Goal: Use online tool/utility: Utilize a website feature to perform a specific function

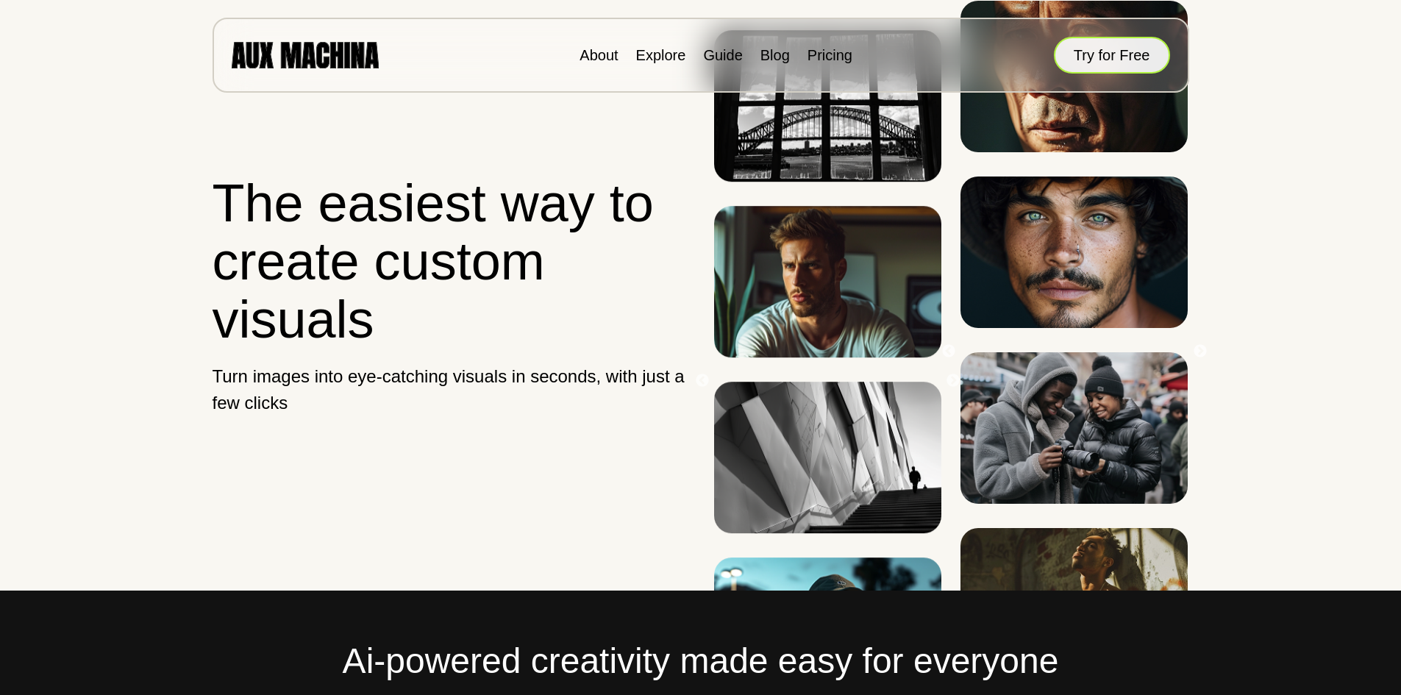
click at [1108, 68] on button "Try for Free" at bounding box center [1112, 55] width 116 height 37
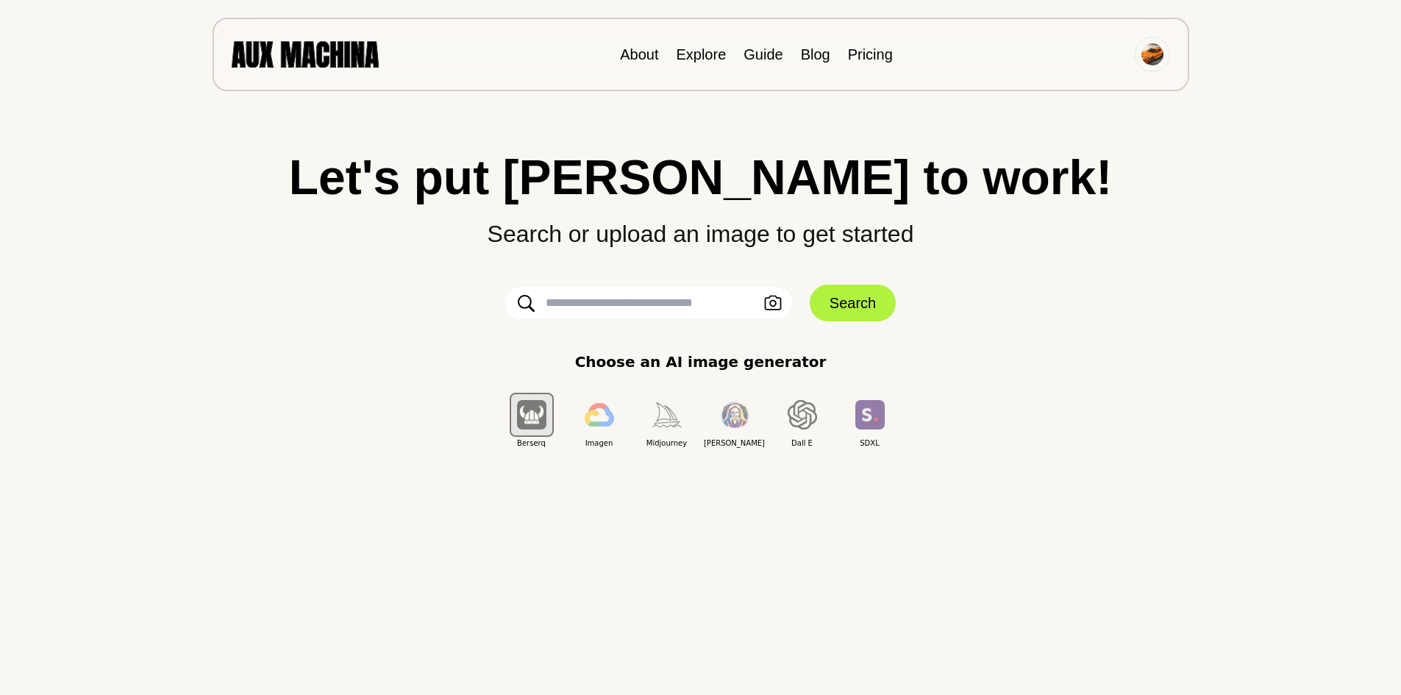
click at [669, 318] on input "text" at bounding box center [648, 303] width 287 height 32
type input "*"
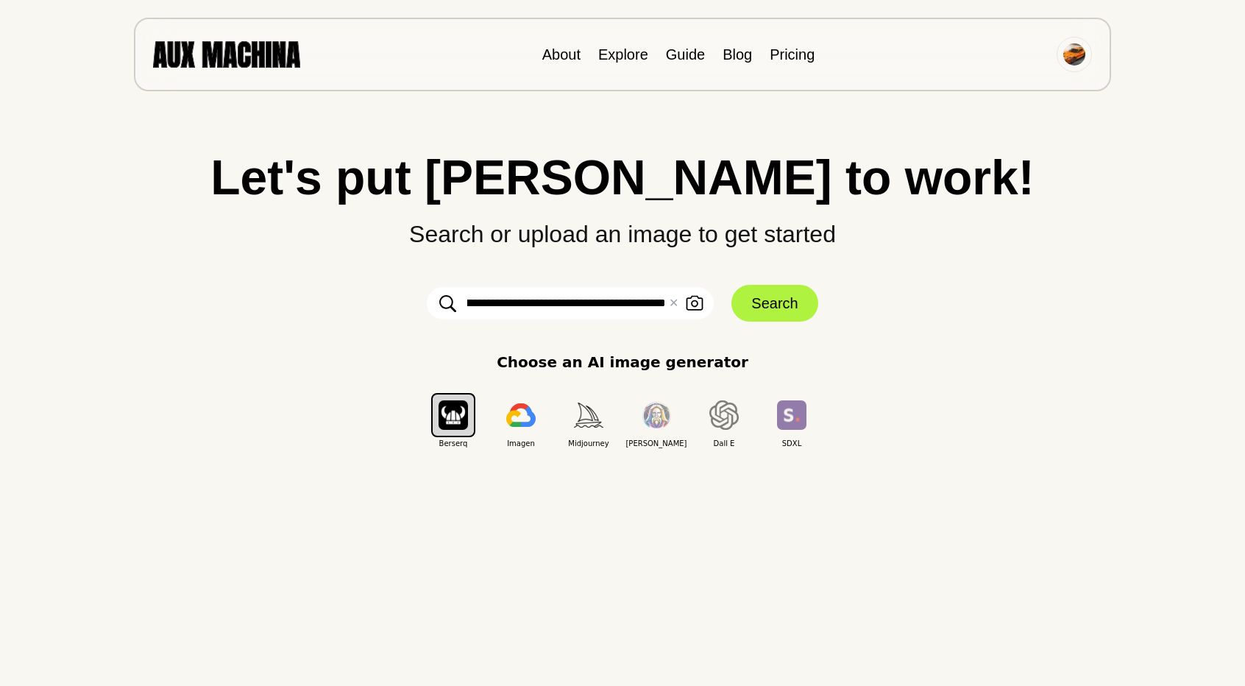
type input "**********"
click button "Search" at bounding box center [774, 303] width 86 height 37
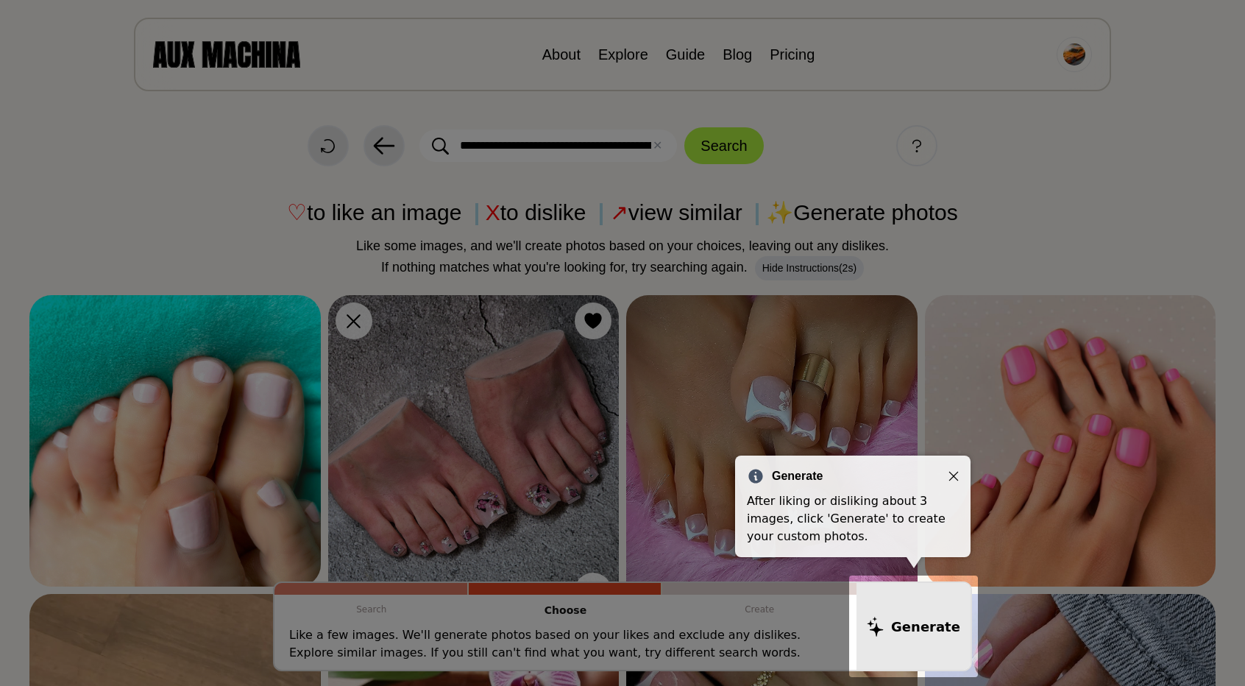
click at [949, 472] on icon "Close" at bounding box center [954, 477] width 10 height 10
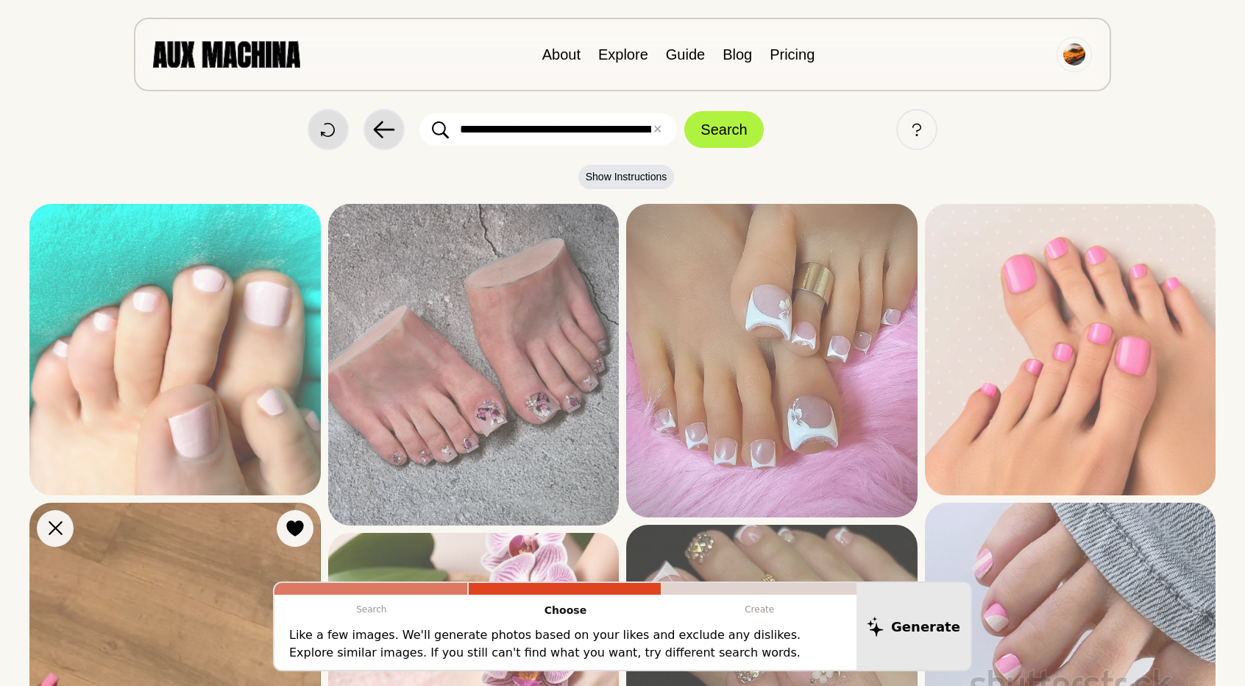
scroll to position [0, 0]
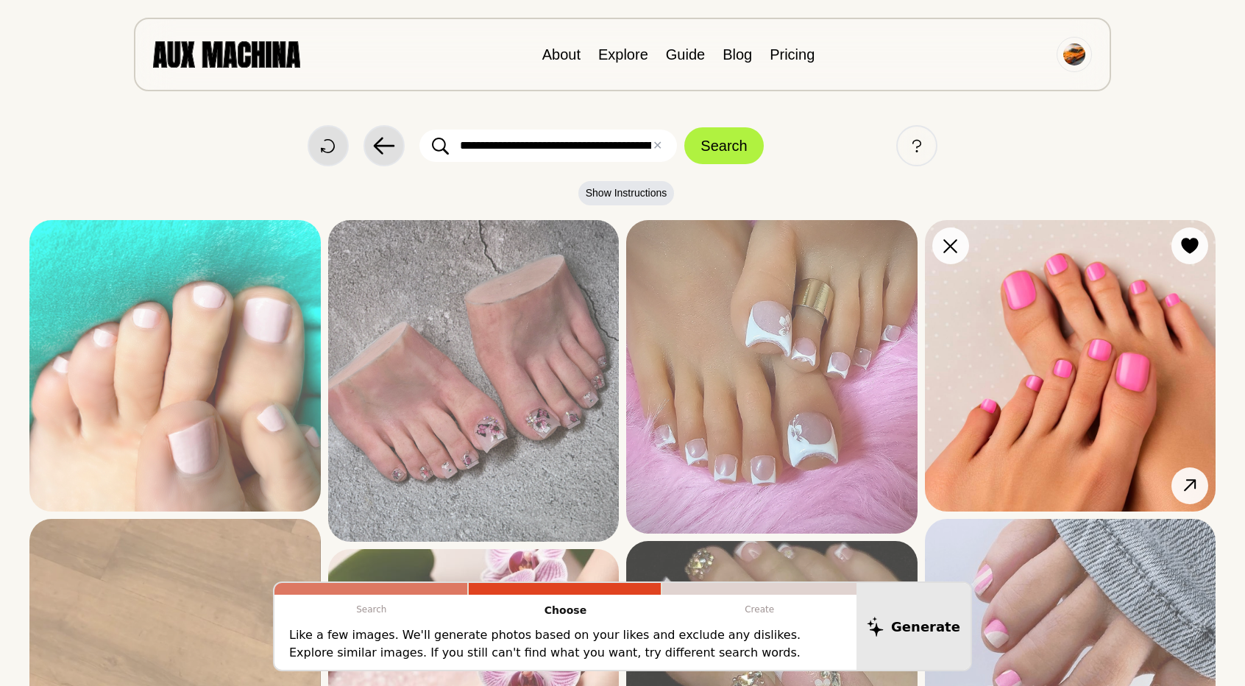
click at [970, 404] on img at bounding box center [1070, 365] width 291 height 291
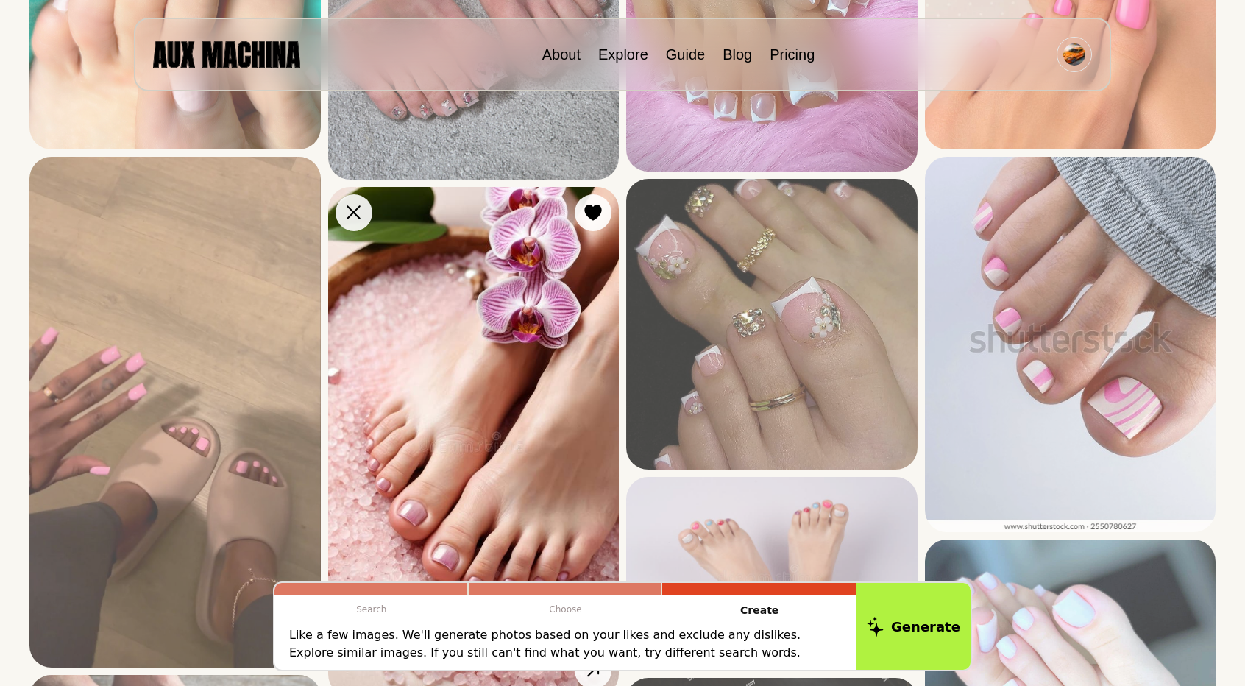
scroll to position [368, 0]
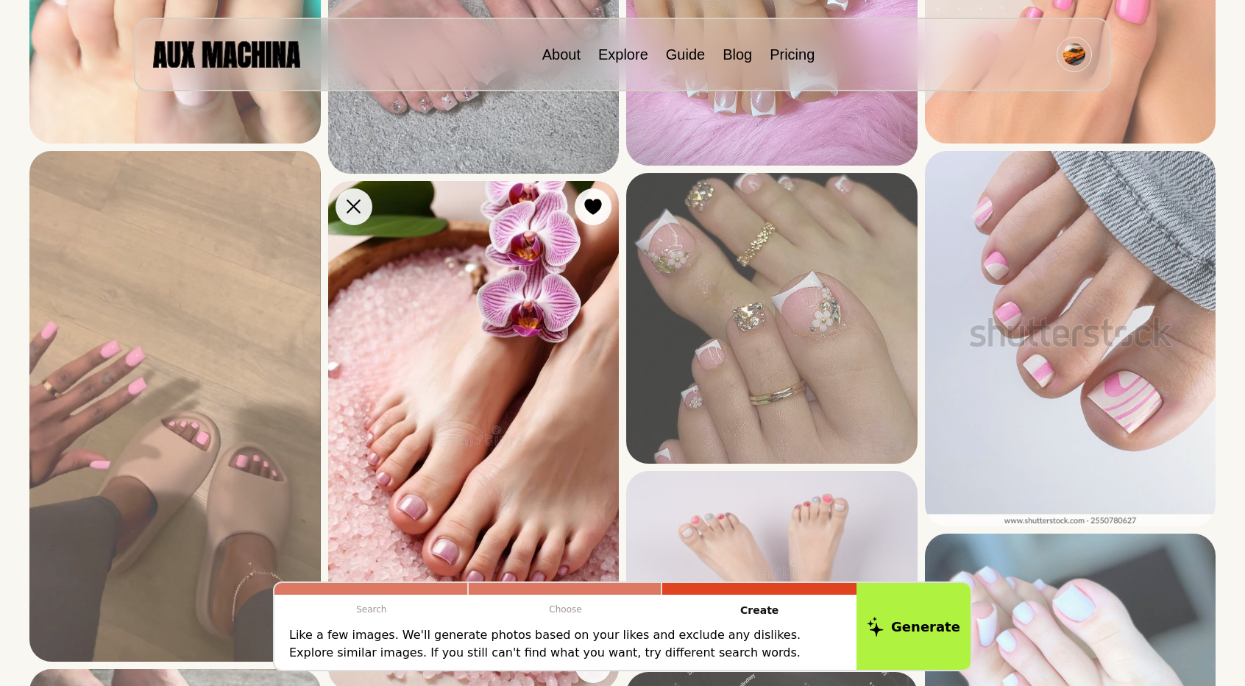
click at [415, 410] on img at bounding box center [473, 436] width 291 height 510
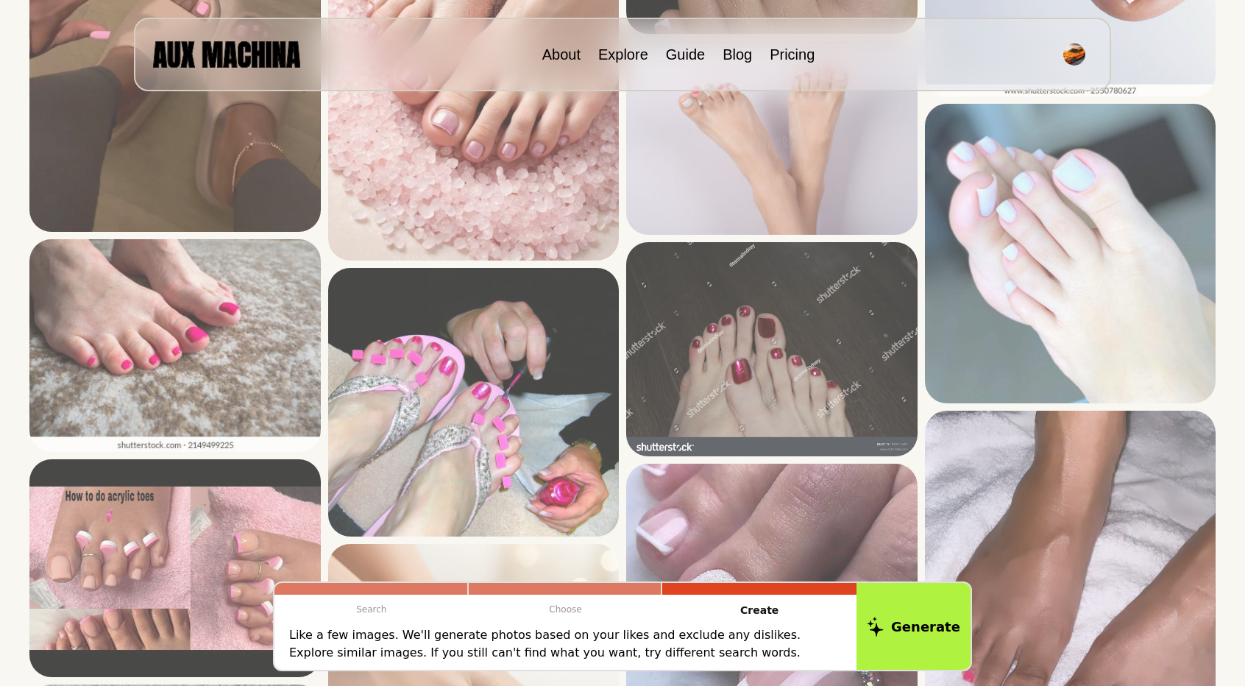
scroll to position [809, 0]
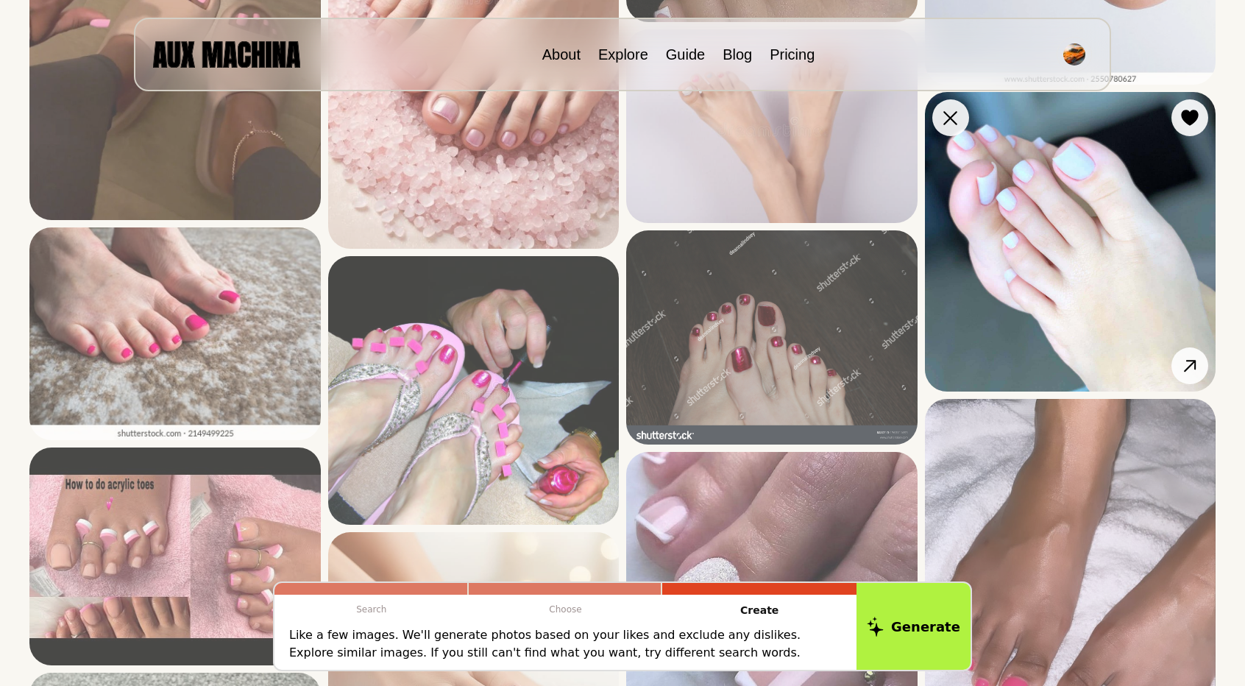
click at [1083, 332] on img at bounding box center [1070, 241] width 291 height 299
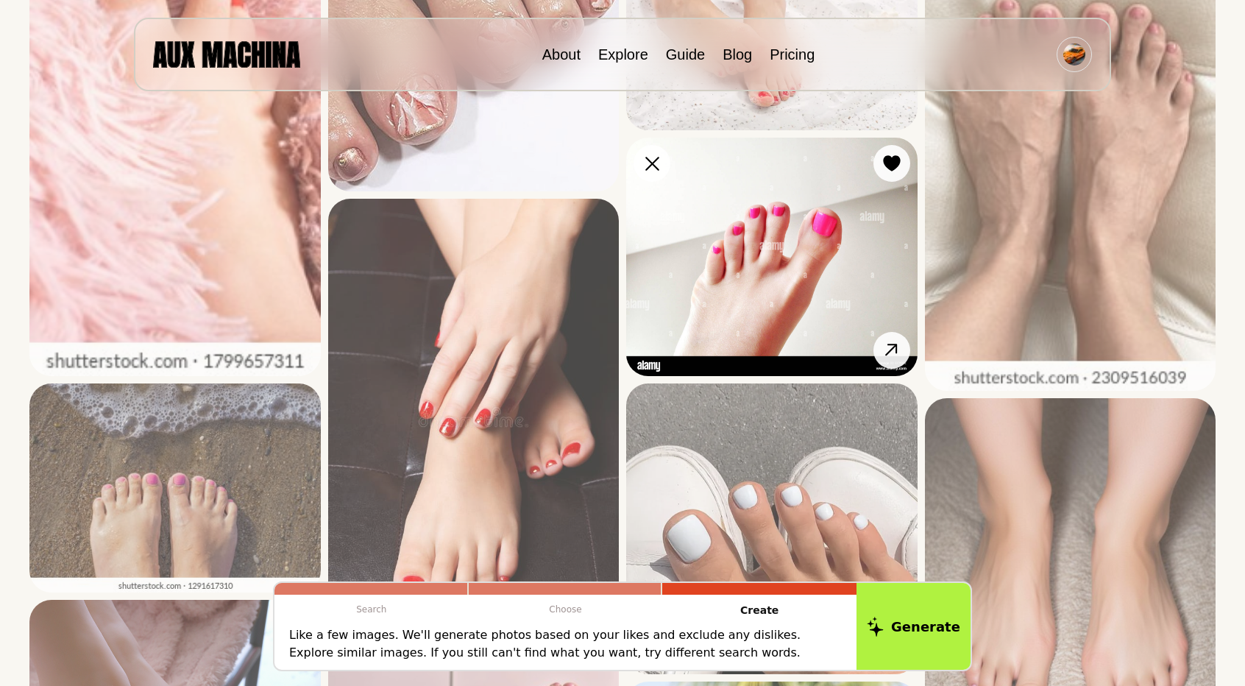
scroll to position [2795, 0]
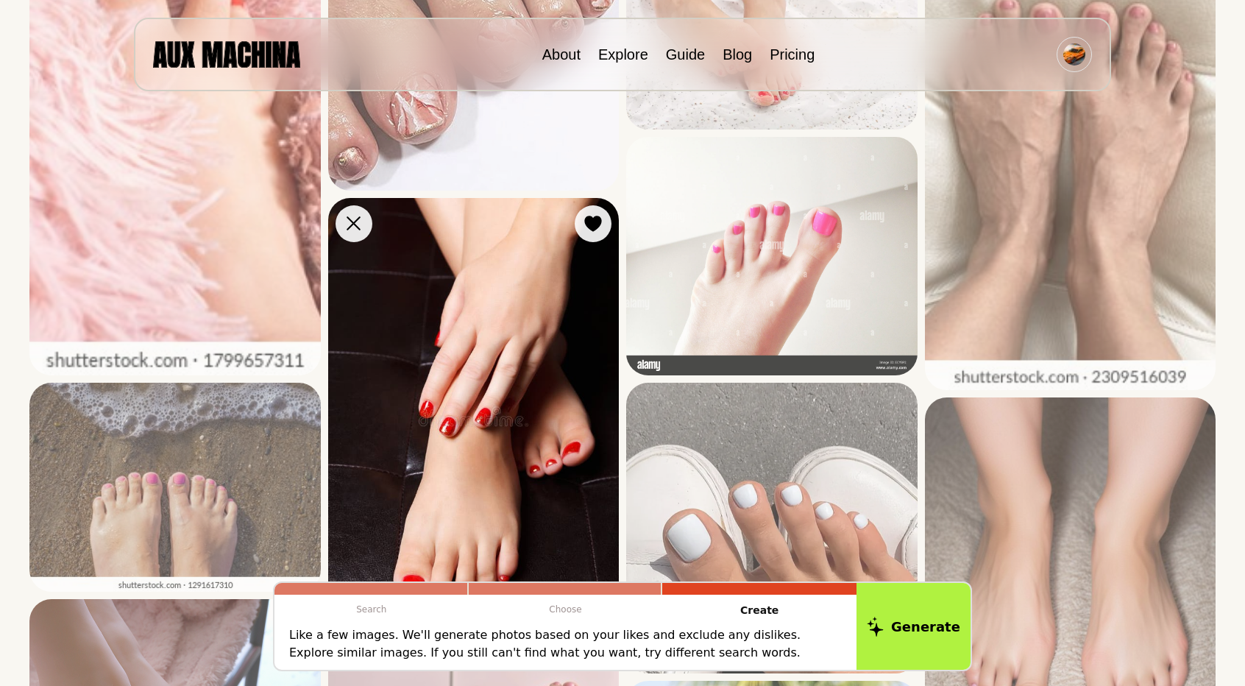
click at [469, 385] on img at bounding box center [473, 416] width 291 height 436
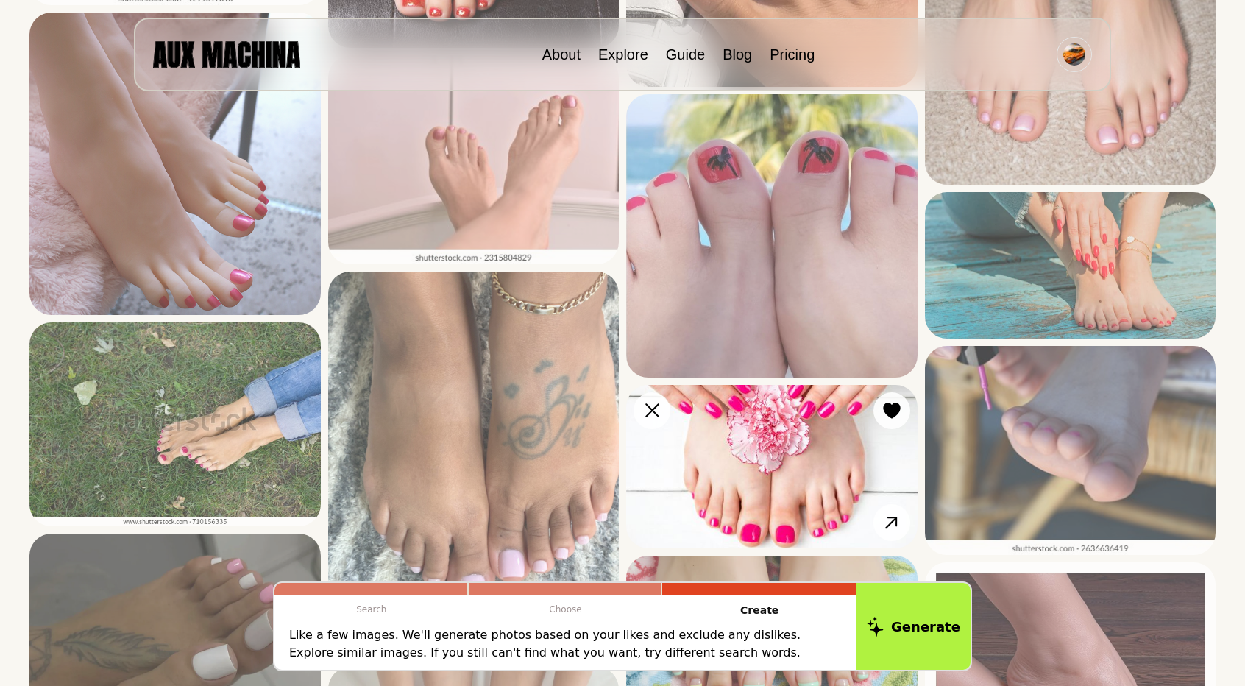
scroll to position [3384, 0]
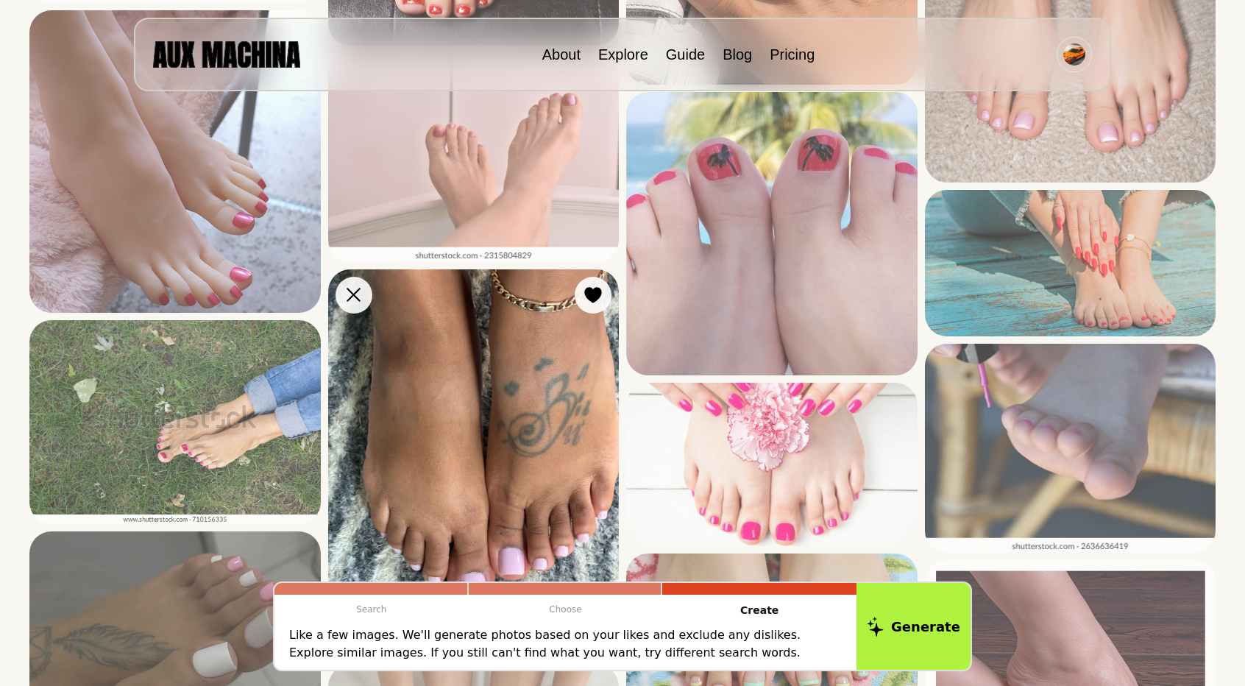
click at [532, 411] on img at bounding box center [473, 463] width 291 height 388
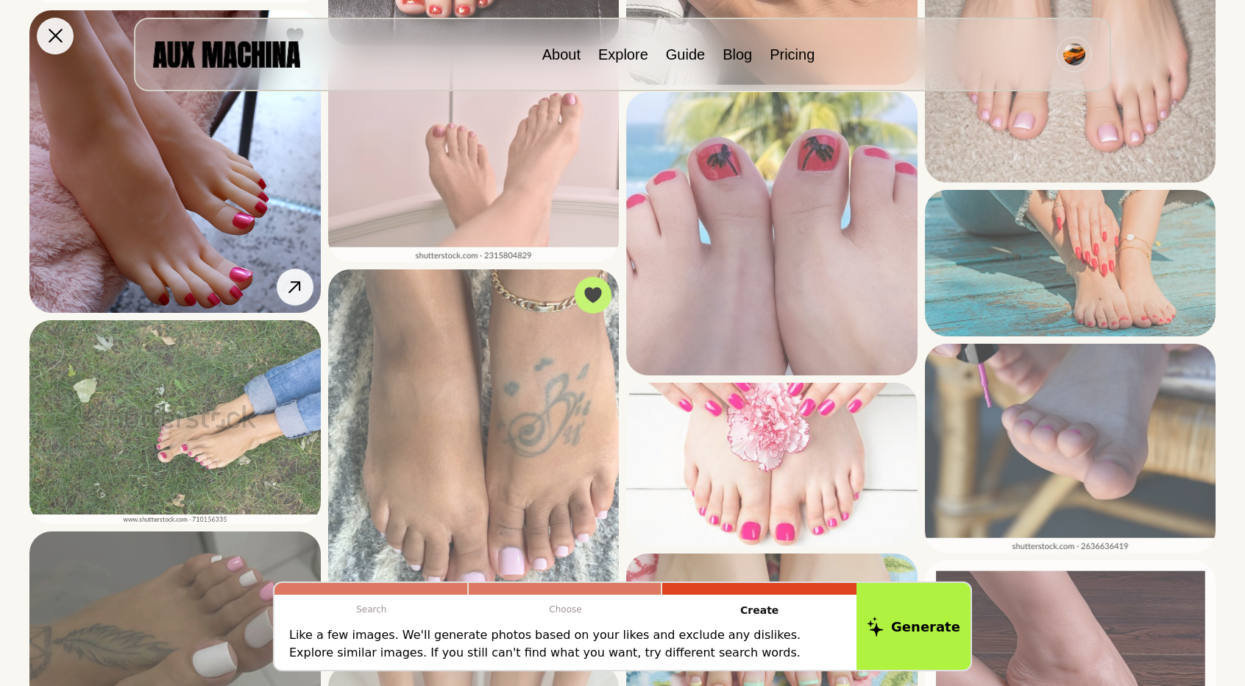
click at [157, 207] on img at bounding box center [174, 161] width 291 height 302
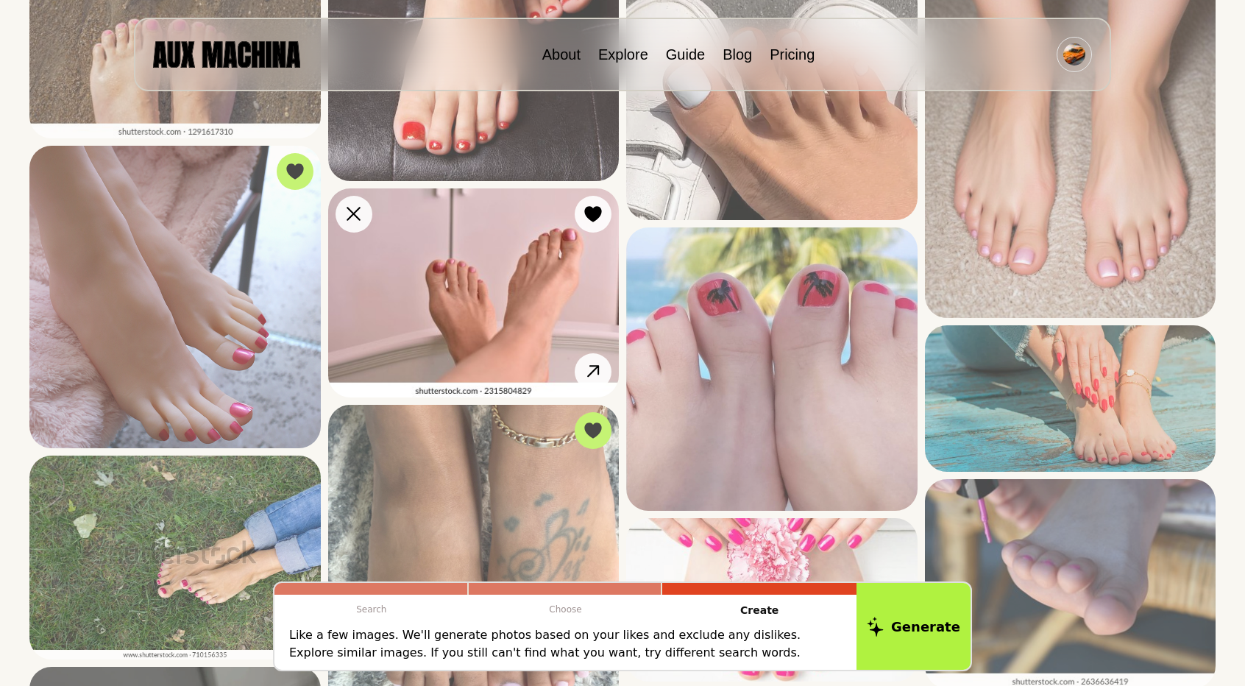
scroll to position [3237, 0]
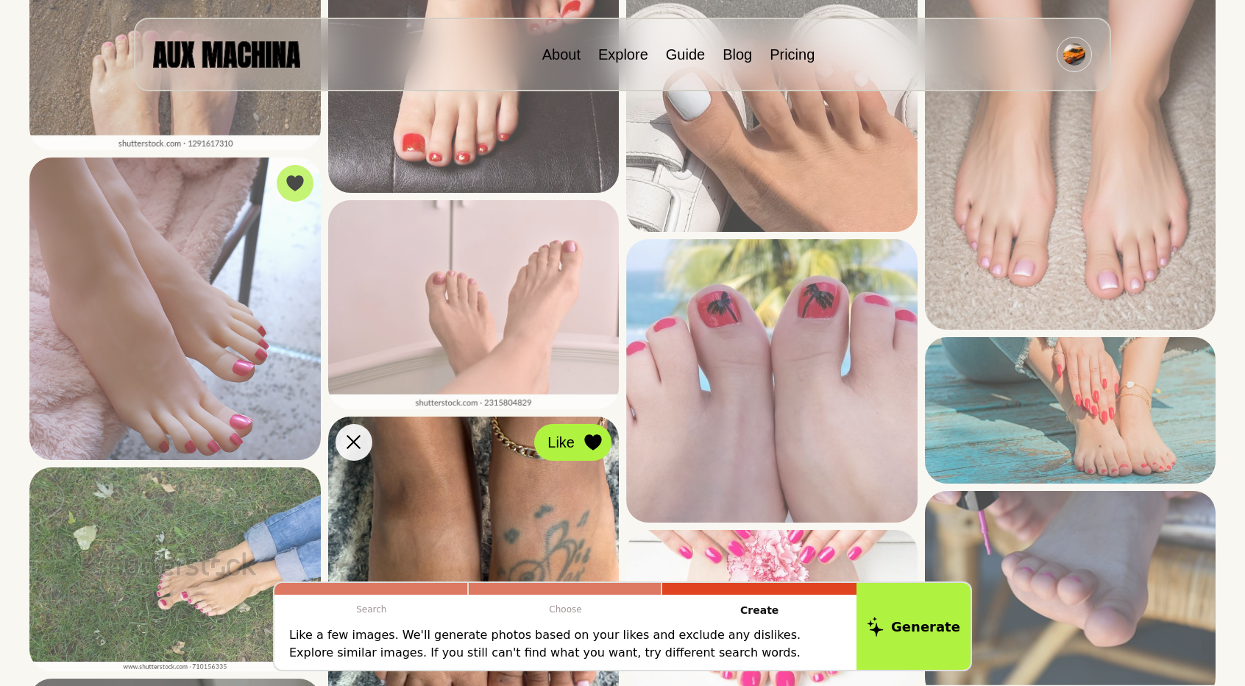
click at [588, 445] on icon at bounding box center [592, 442] width 17 height 16
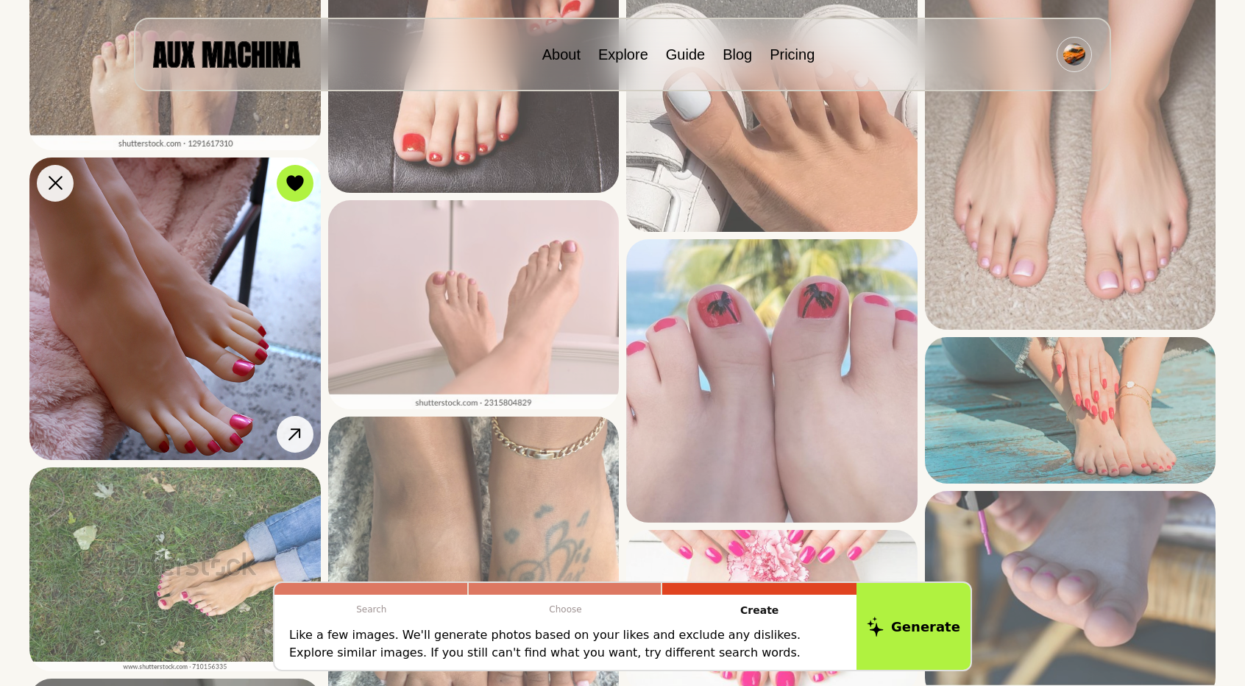
click at [235, 312] on img at bounding box center [174, 308] width 291 height 302
click at [299, 175] on icon at bounding box center [295, 183] width 18 height 16
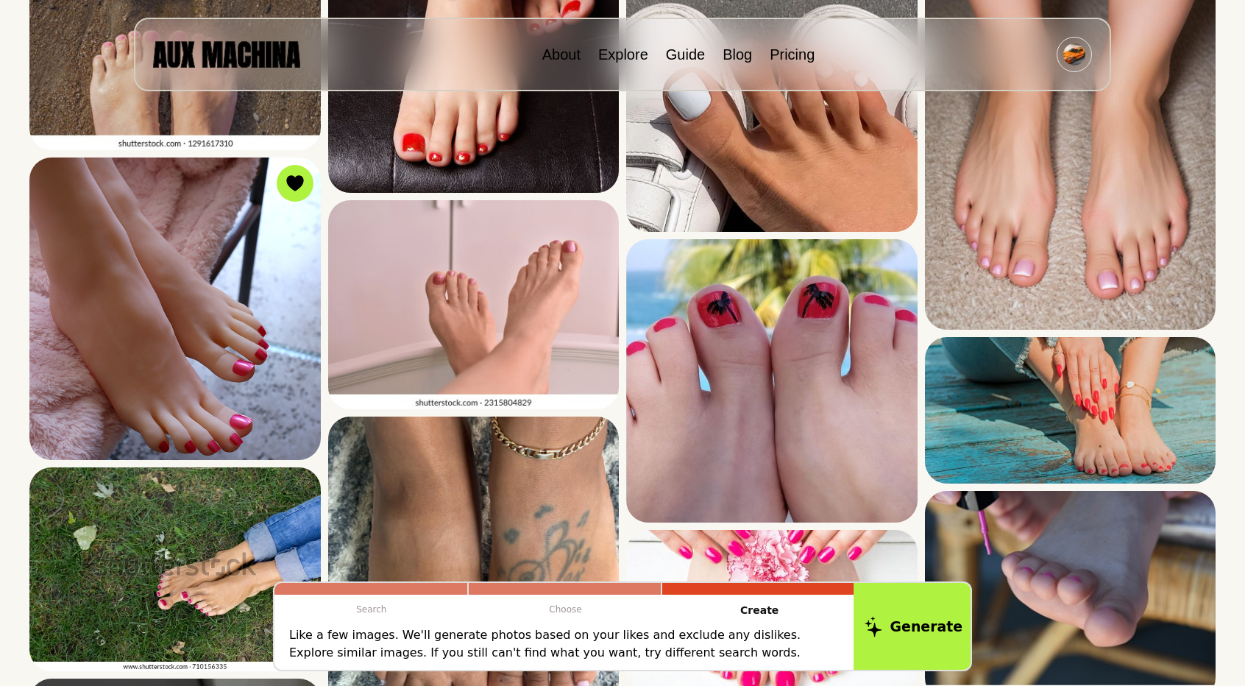
click at [906, 614] on button "Generate" at bounding box center [913, 625] width 120 height 91
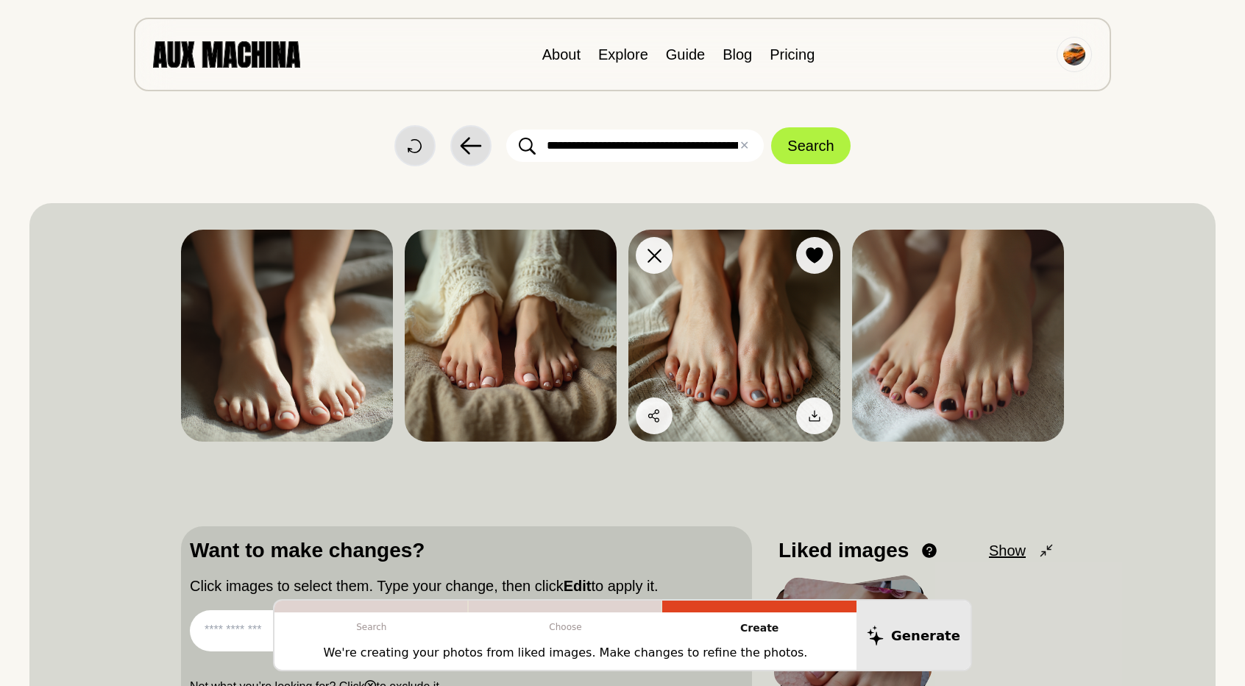
scroll to position [0, 0]
